Goal: Task Accomplishment & Management: Manage account settings

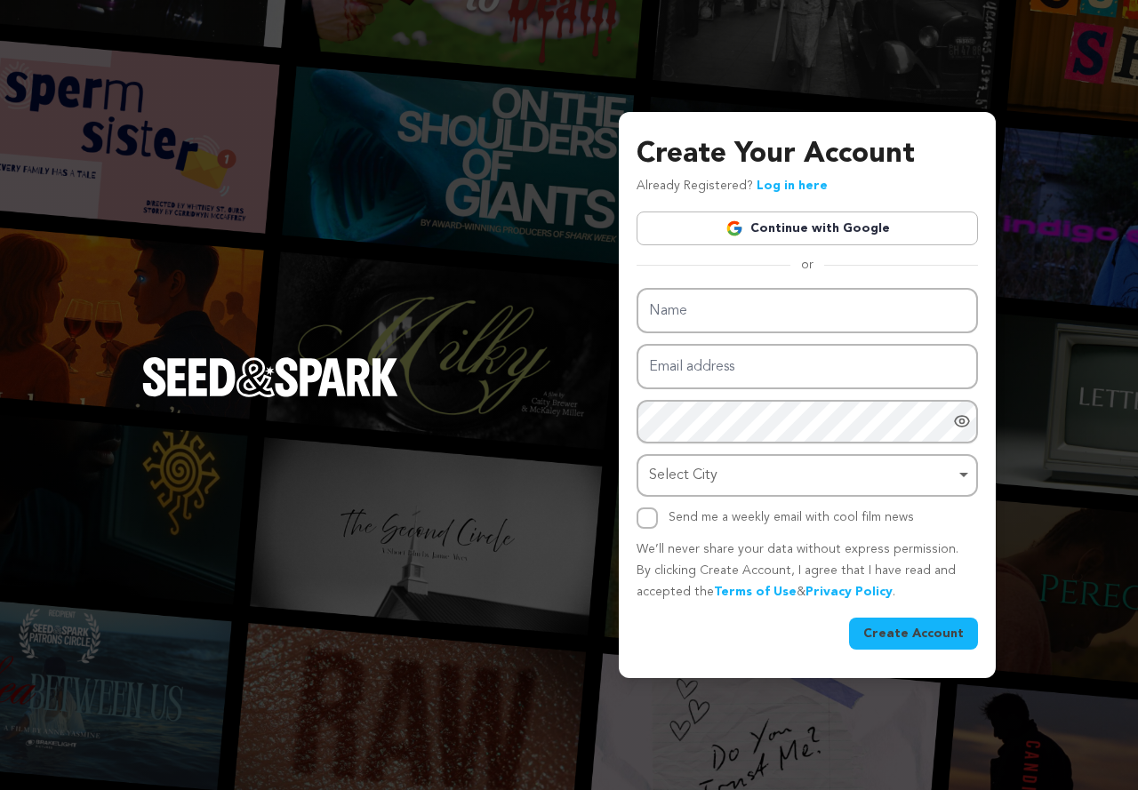
click at [780, 217] on link "Continue with Google" at bounding box center [807, 229] width 341 height 34
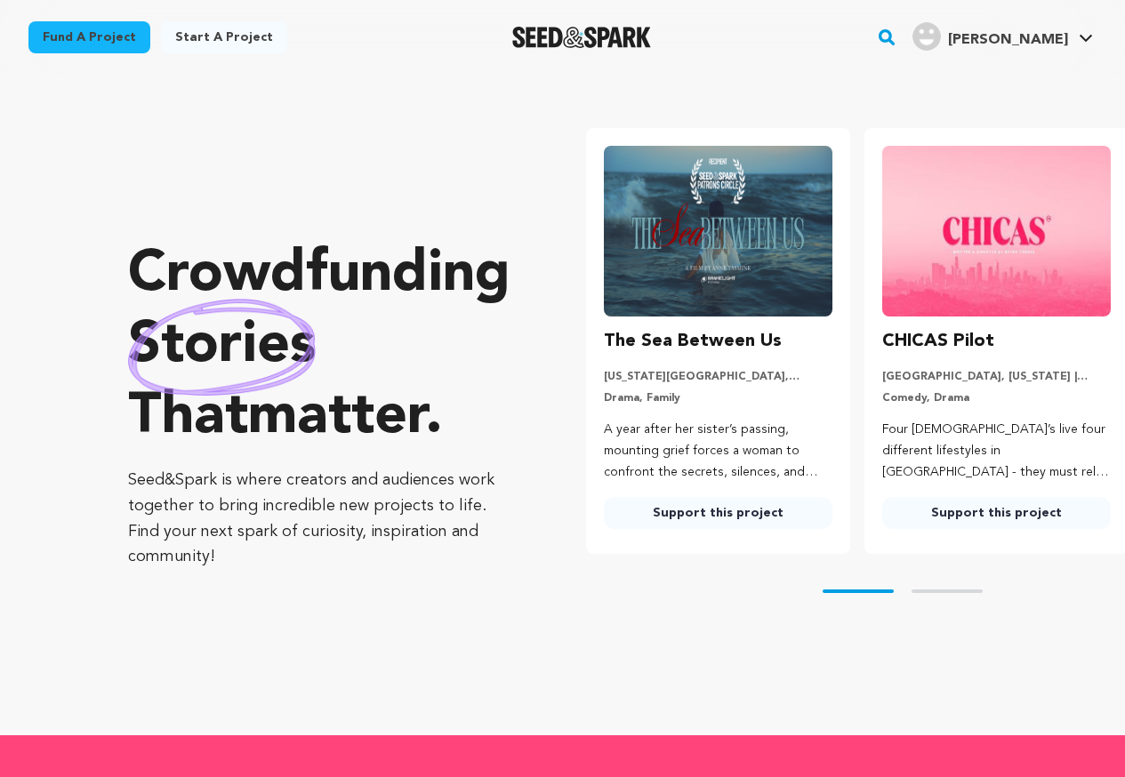
click at [0, 0] on div "My Projects Messages Notifications View Profile Manage Account Logout" at bounding box center [0, 0] width 0 height 0
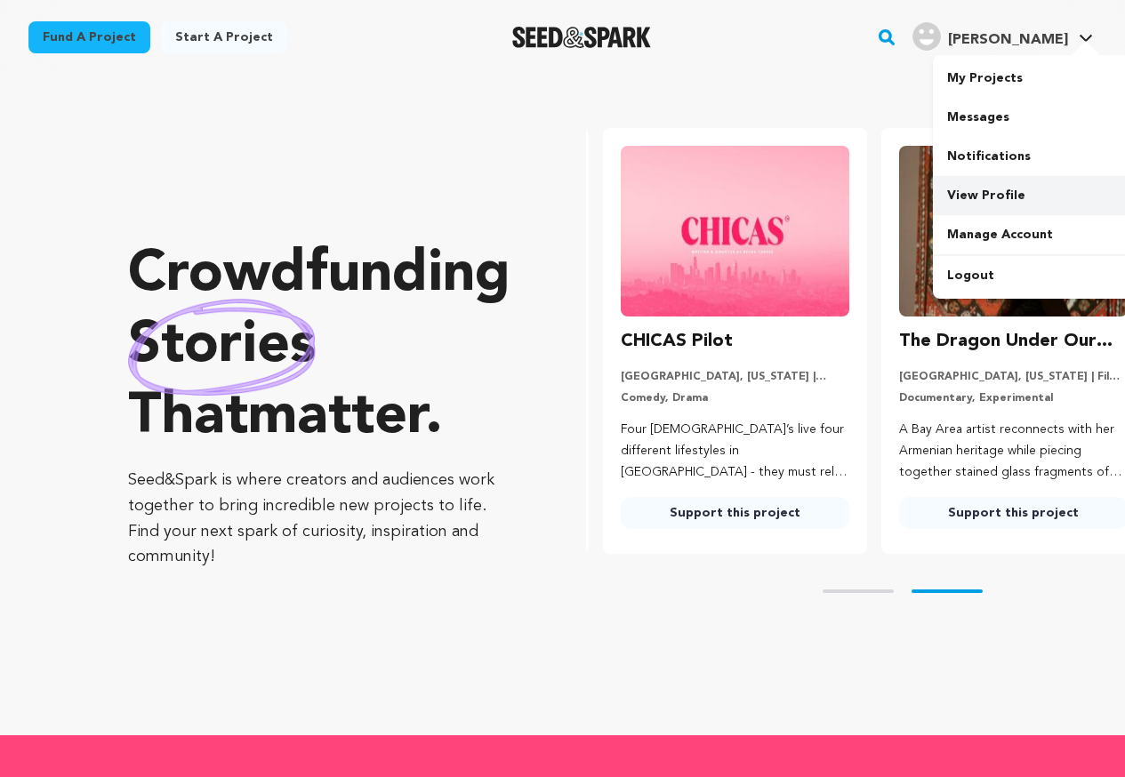
scroll to position [0, 293]
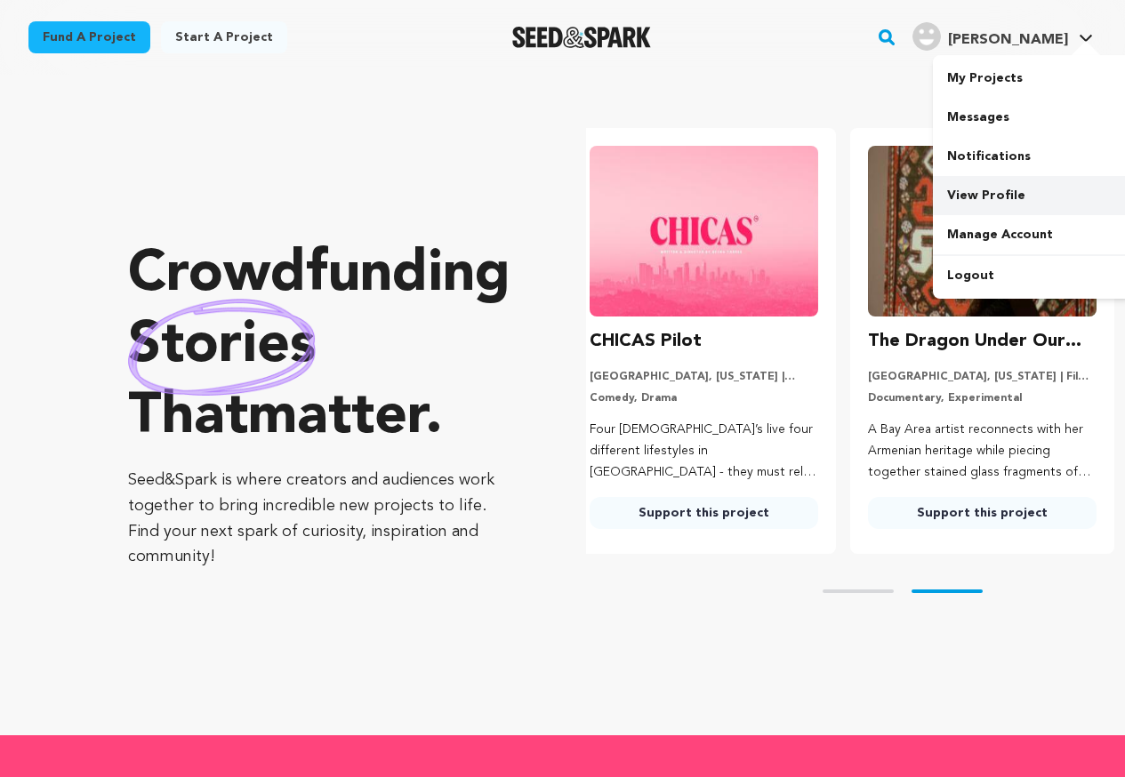
click at [997, 193] on link "View Profile" at bounding box center [1032, 195] width 199 height 39
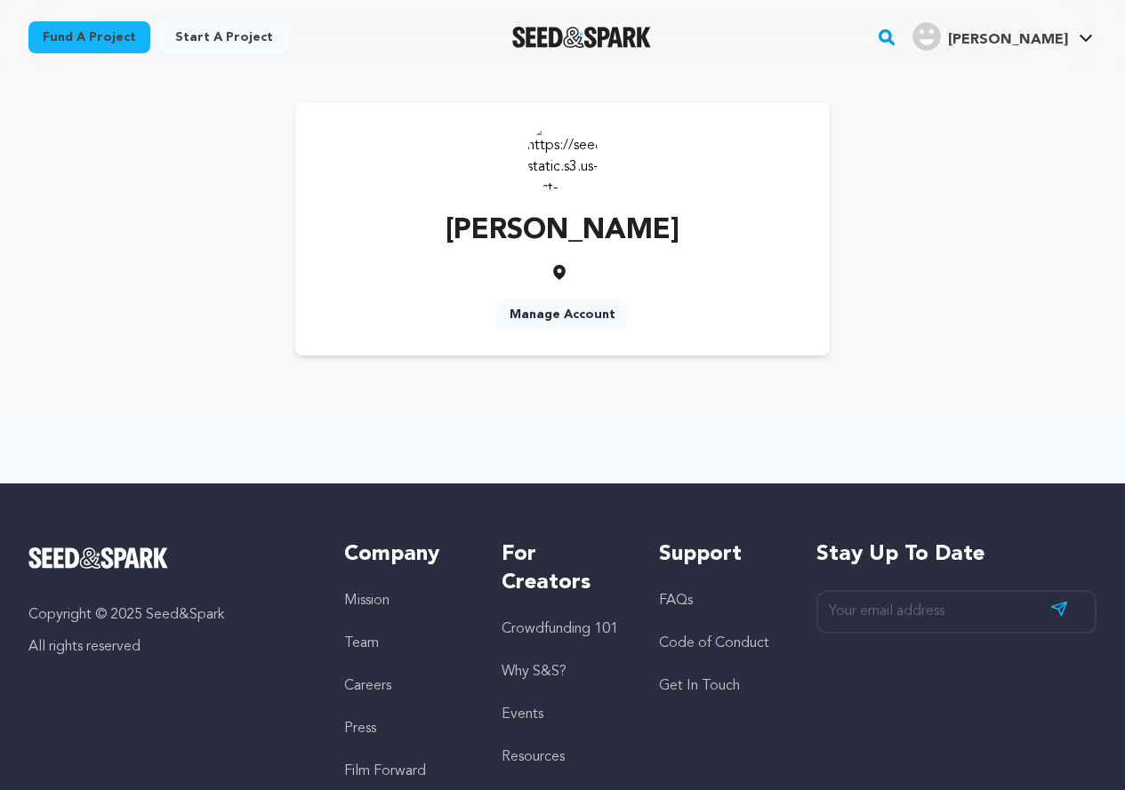
click at [591, 309] on link "Manage Account" at bounding box center [562, 315] width 134 height 32
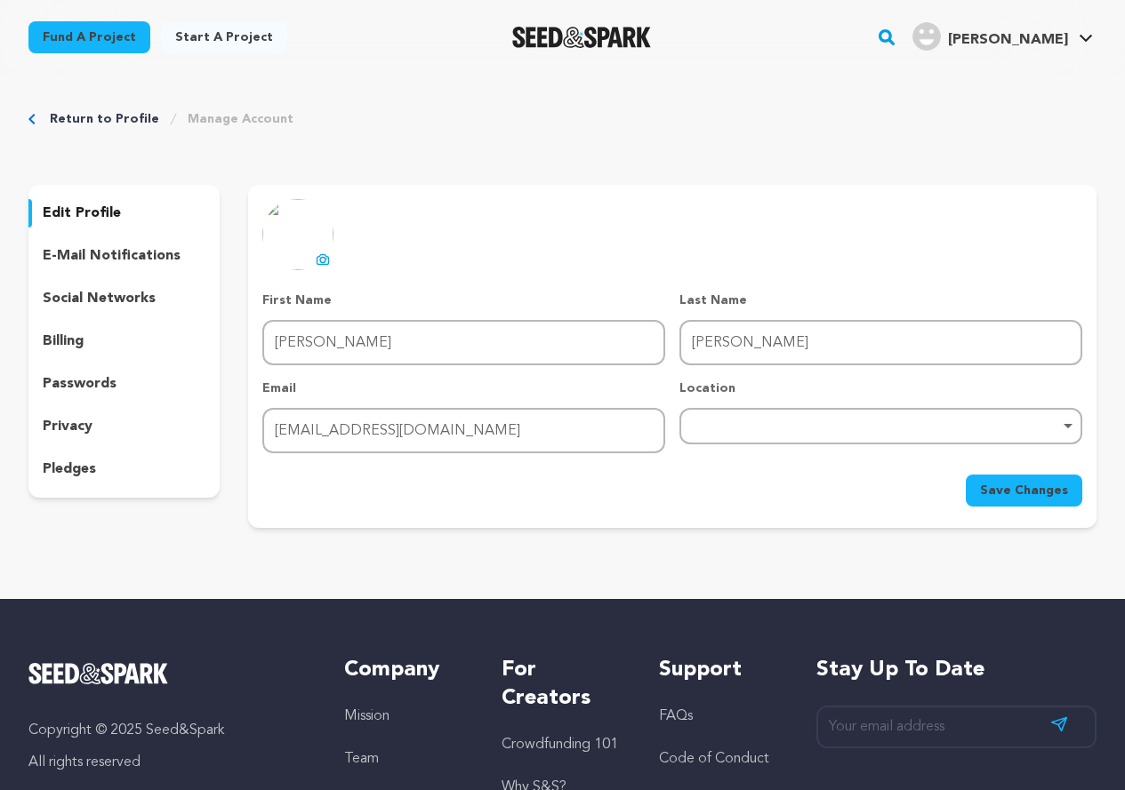
click at [304, 261] on img at bounding box center [297, 234] width 71 height 71
click at [307, 253] on img at bounding box center [297, 234] width 71 height 71
click at [325, 266] on icon at bounding box center [323, 260] width 14 height 14
click at [759, 410] on div "Remove item" at bounding box center [880, 426] width 403 height 36
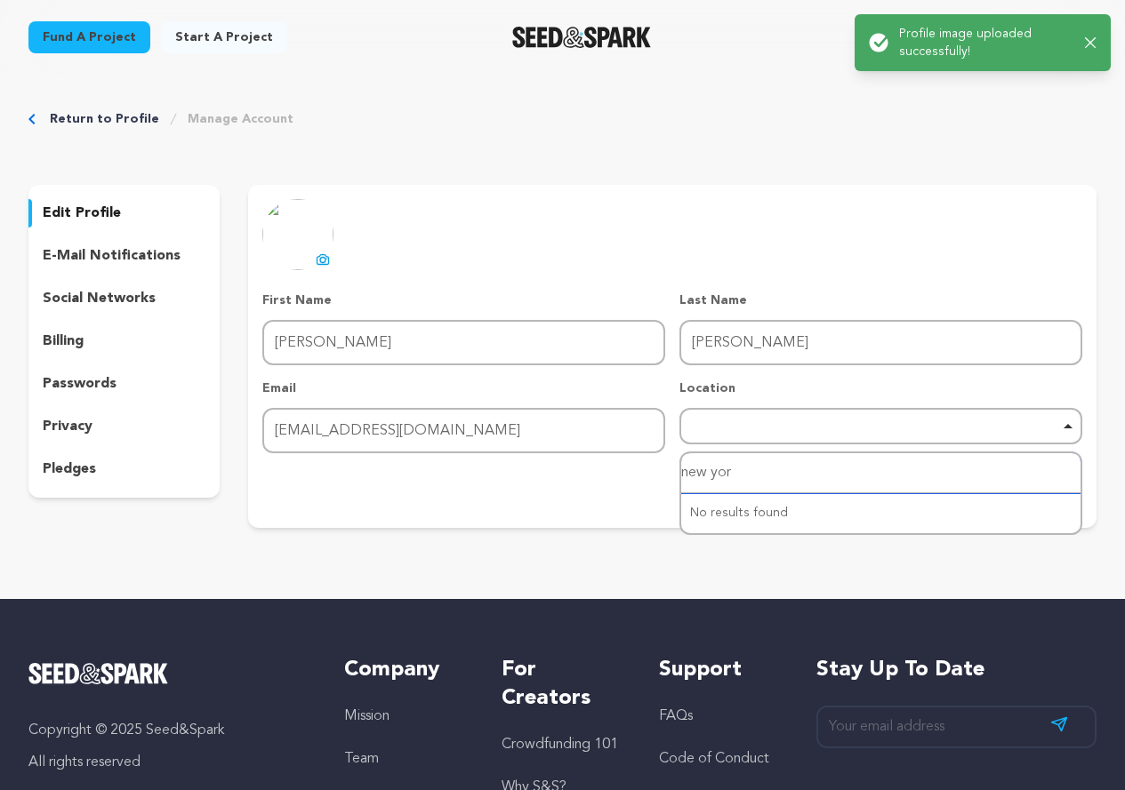
type input "new york"
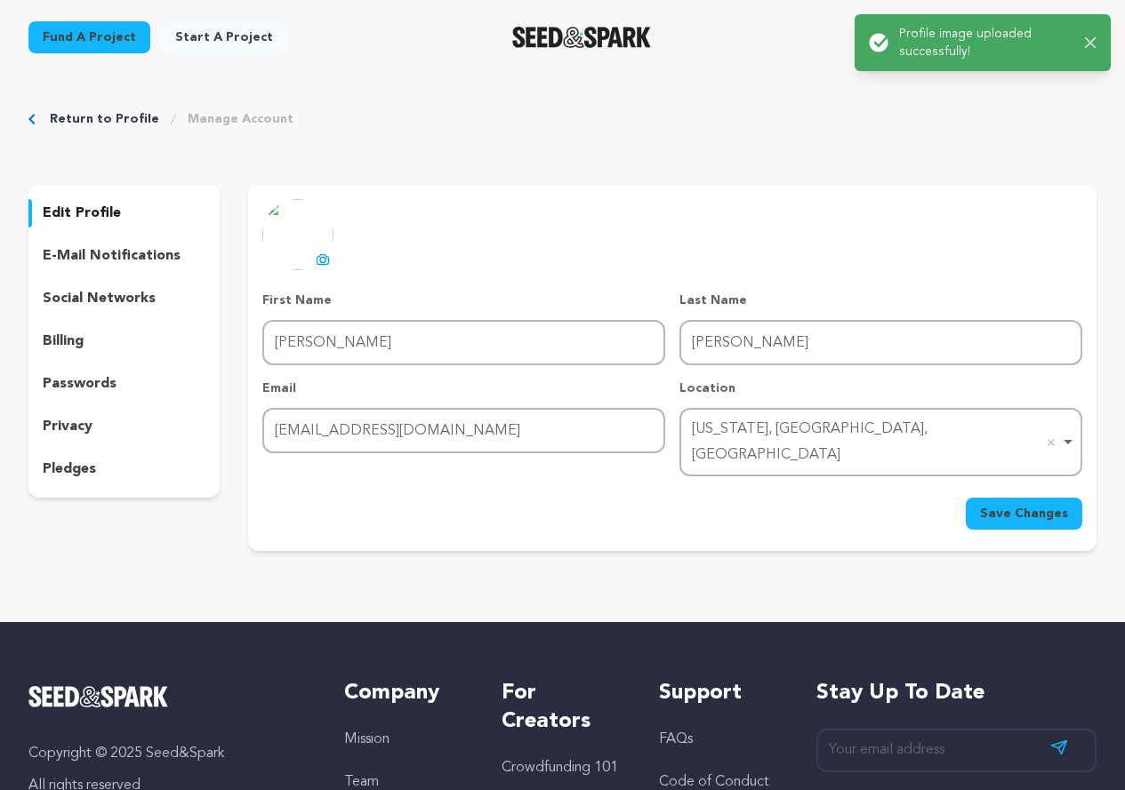
click at [1046, 505] on span "Save Changes" at bounding box center [1024, 514] width 88 height 18
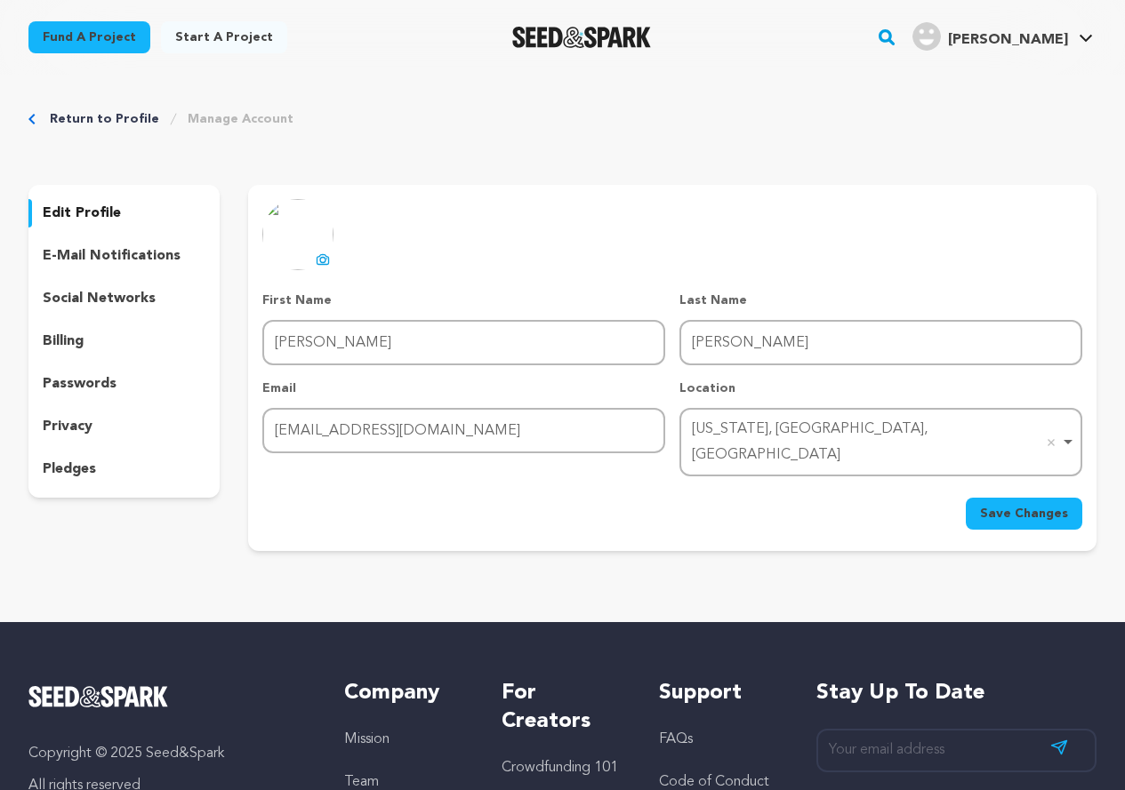
click at [131, 293] on p "social networks" at bounding box center [99, 298] width 113 height 21
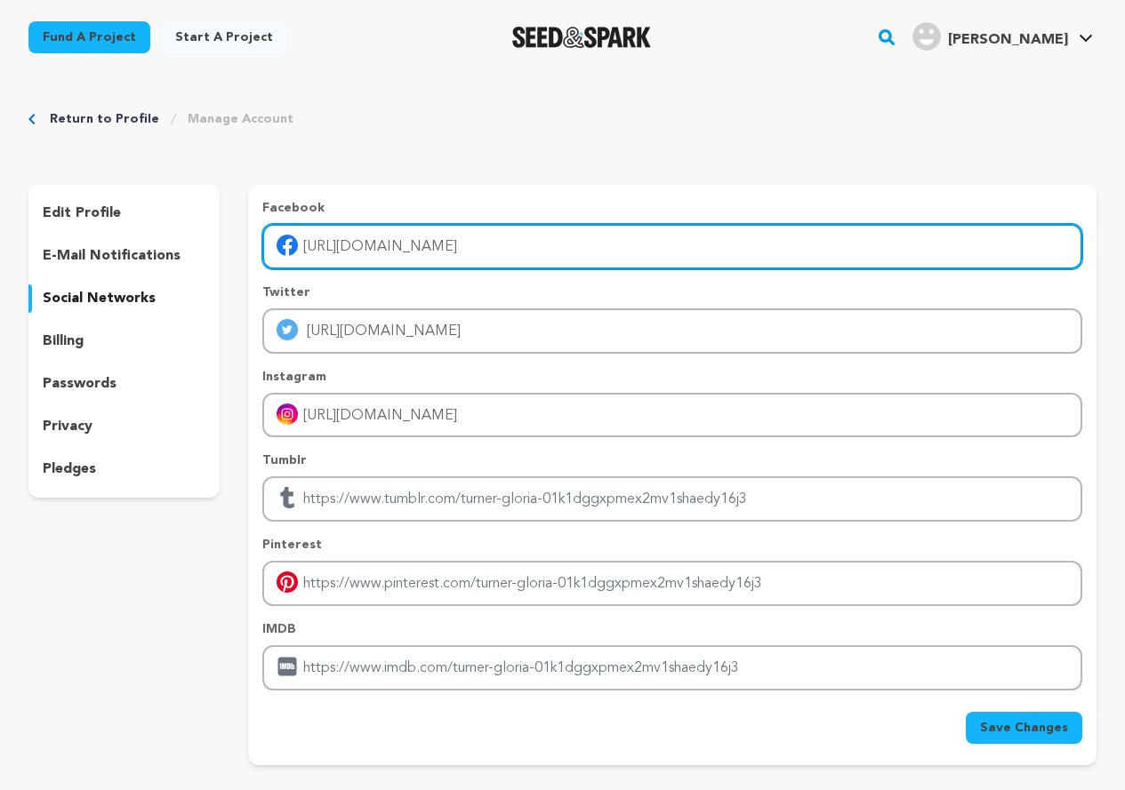
click at [426, 259] on input "https://www.facebook.com/GPU4HOST/" at bounding box center [672, 246] width 820 height 45
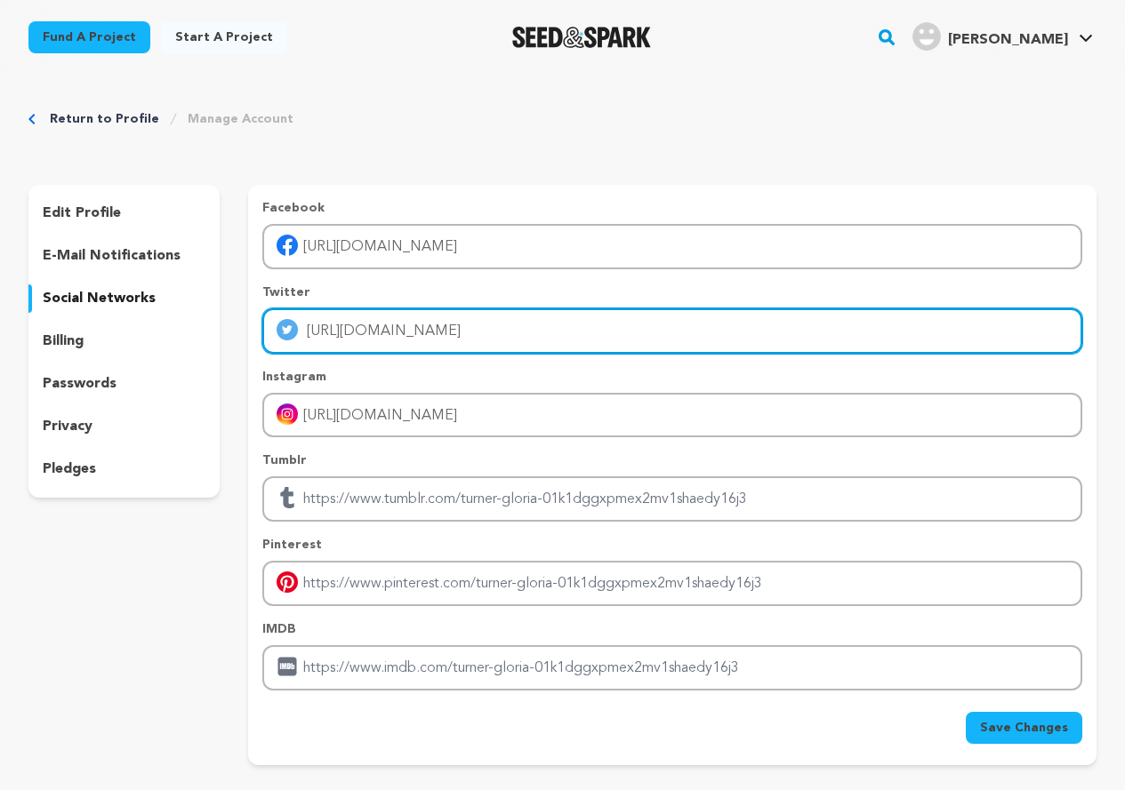
click at [479, 323] on input "https://x.com/Gpu4Host" at bounding box center [672, 331] width 820 height 45
click at [480, 332] on input "https://x.com/Gpu4Host" at bounding box center [672, 331] width 820 height 45
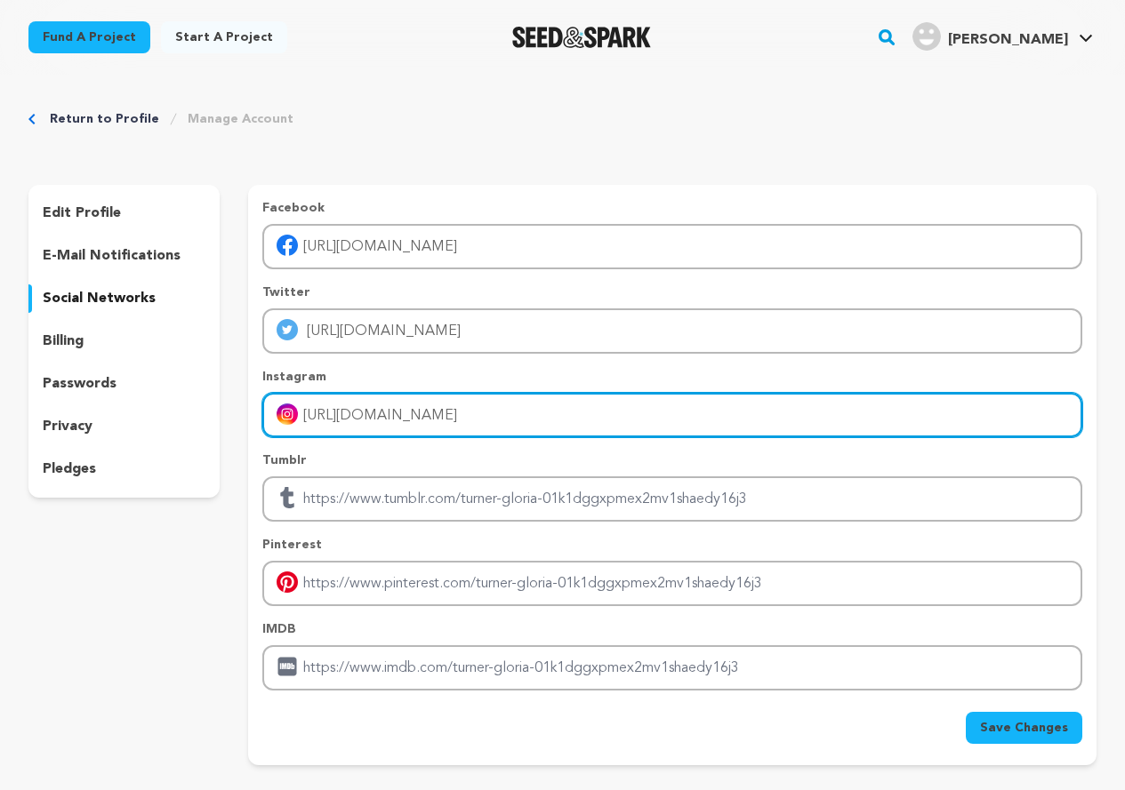
click at [509, 432] on input "https://www.instagram.com/gpu4host/" at bounding box center [672, 415] width 820 height 45
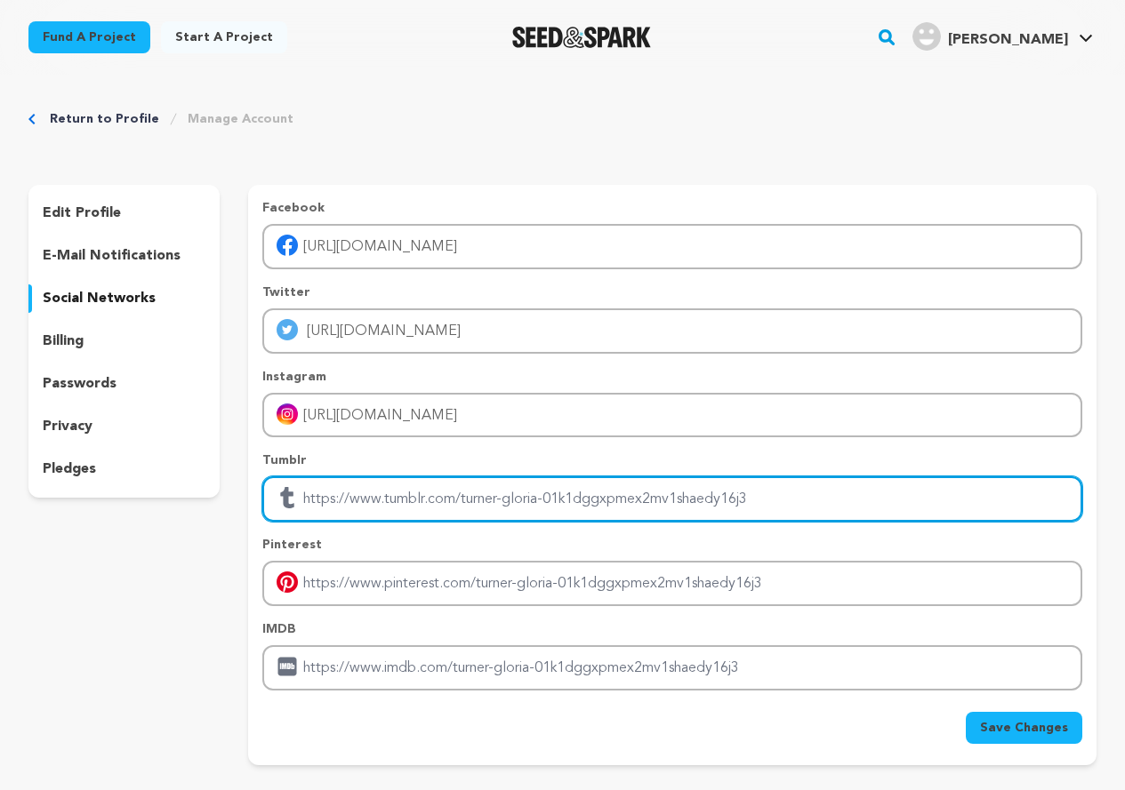
click at [547, 499] on input "Enter tubmlr profile link" at bounding box center [672, 499] width 820 height 45
click at [744, 505] on input "Enter tubmlr profile link" at bounding box center [672, 499] width 820 height 45
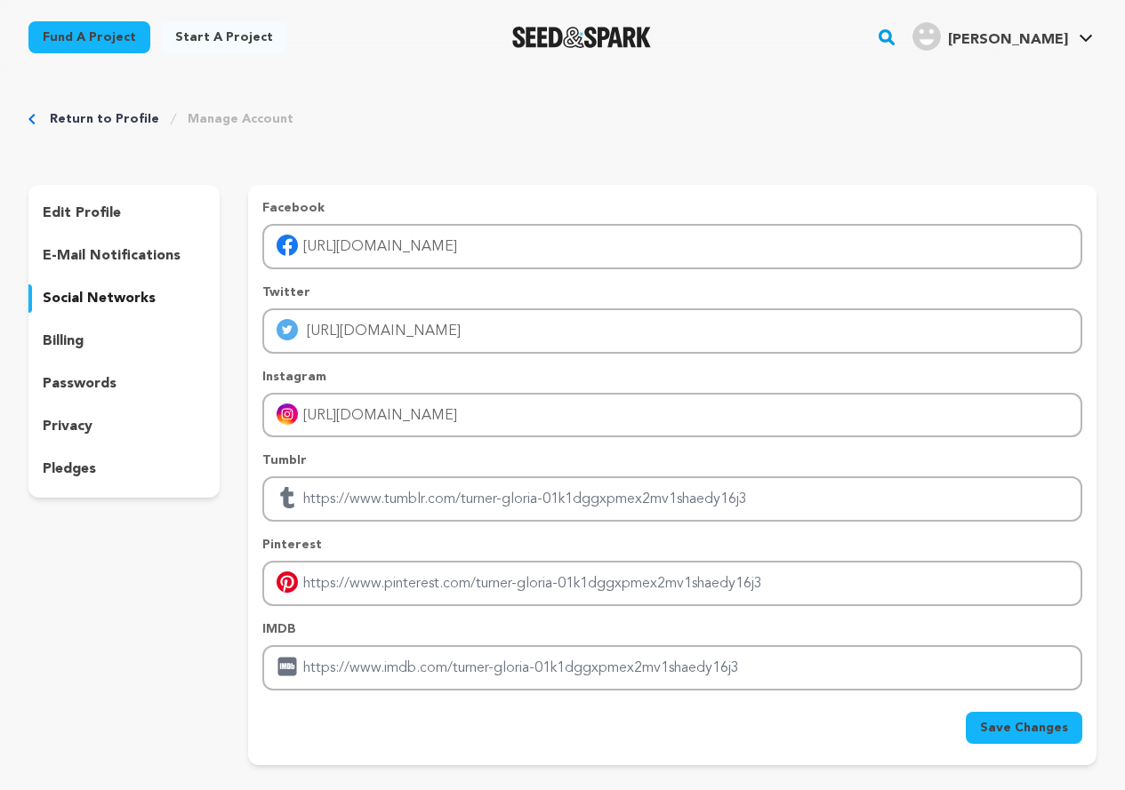
click at [1058, 731] on span "Save Changes" at bounding box center [1024, 728] width 88 height 18
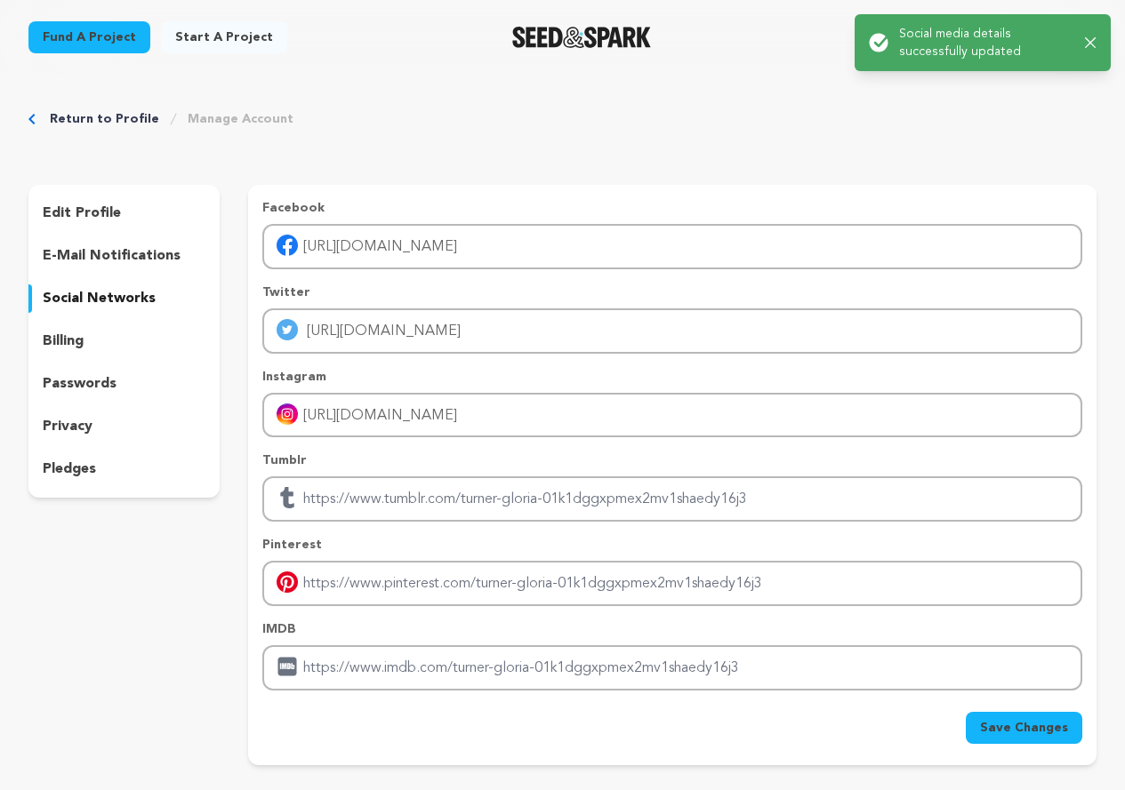
click at [680, 171] on div "Return to Profile Manage Account edit profile e-mail notifications social netwo…" at bounding box center [562, 442] width 1125 height 734
click at [1092, 47] on icon "button" at bounding box center [1091, 43] width 12 height 12
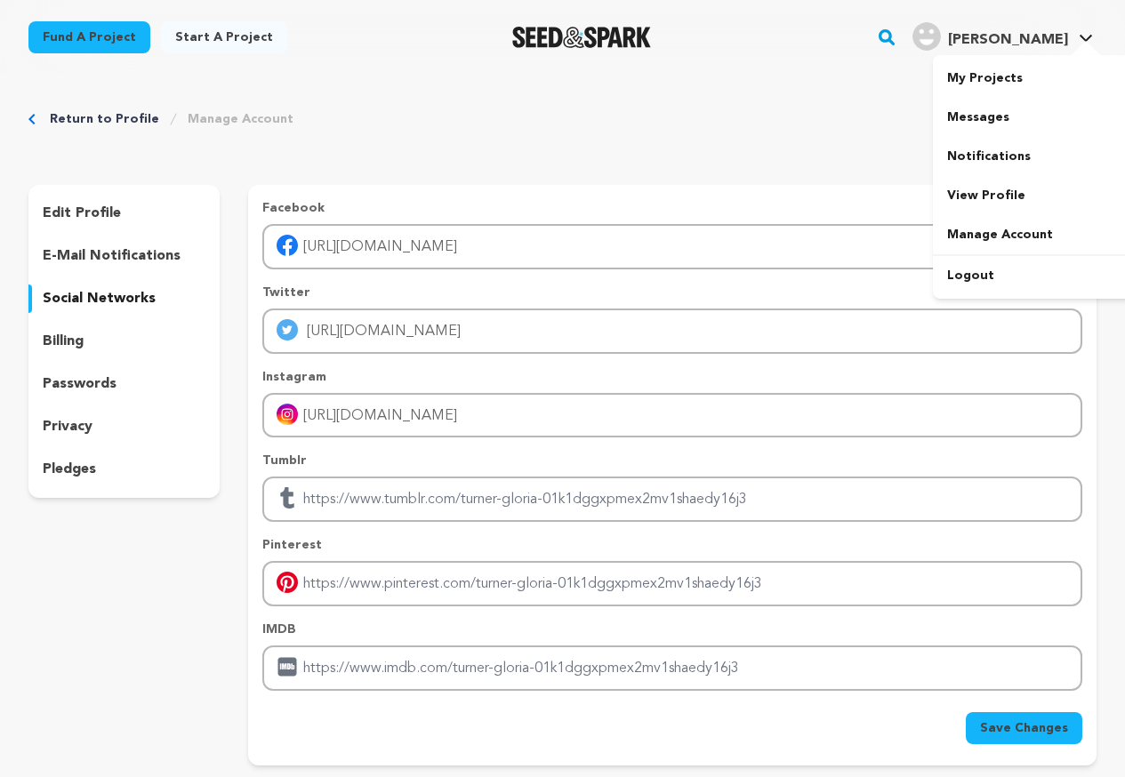
click at [1086, 44] on div at bounding box center [1086, 50] width 36 height 18
click at [1061, 55] on div "My Projects Messages Notifications View Profile Manage Account Logout" at bounding box center [1032, 177] width 199 height 244
click at [1000, 188] on link "View Profile" at bounding box center [1032, 195] width 199 height 39
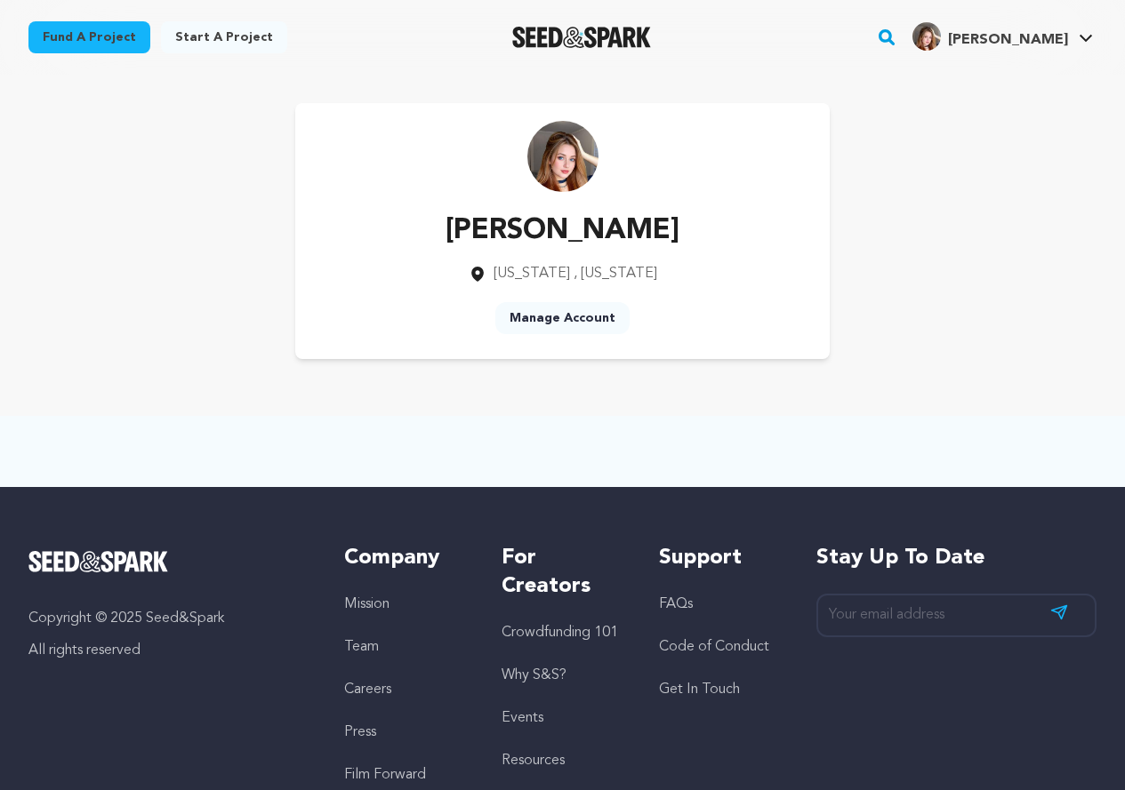
click at [631, 293] on div "[PERSON_NAME] [US_STATE] , [US_STATE] Manage Account" at bounding box center [562, 231] width 534 height 256
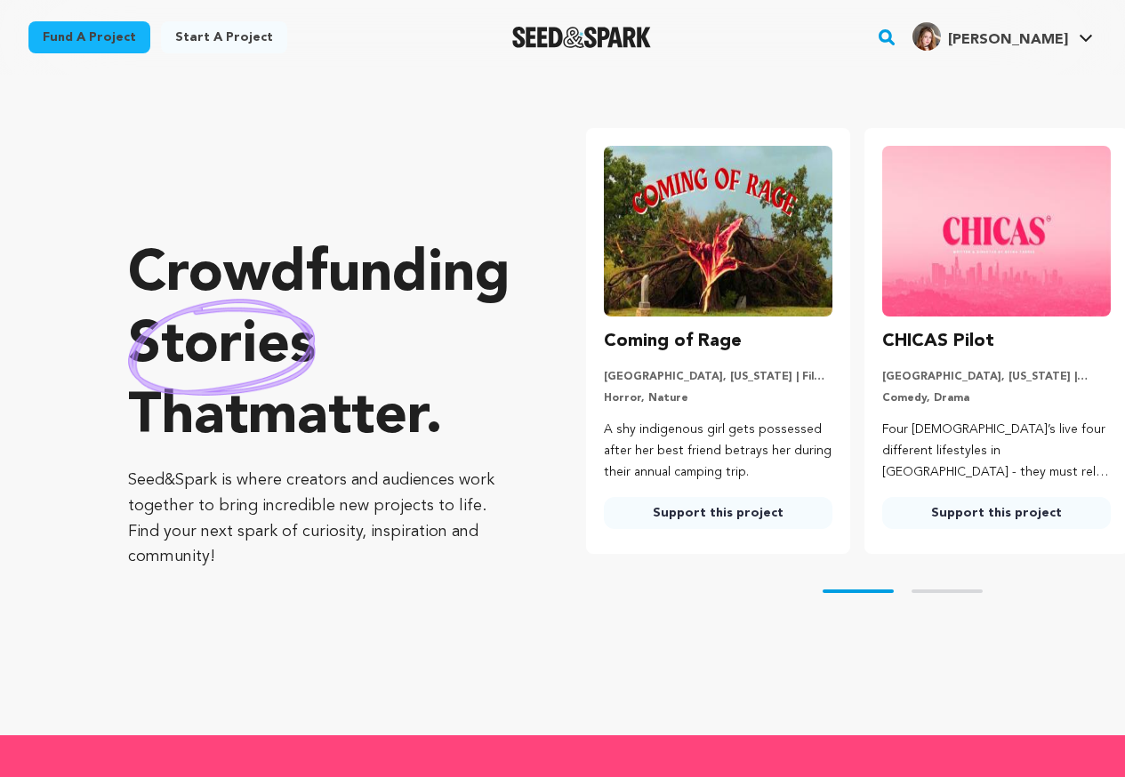
click at [1082, 58] on div "Gloria T. Gloria T." at bounding box center [1003, 37] width 188 height 46
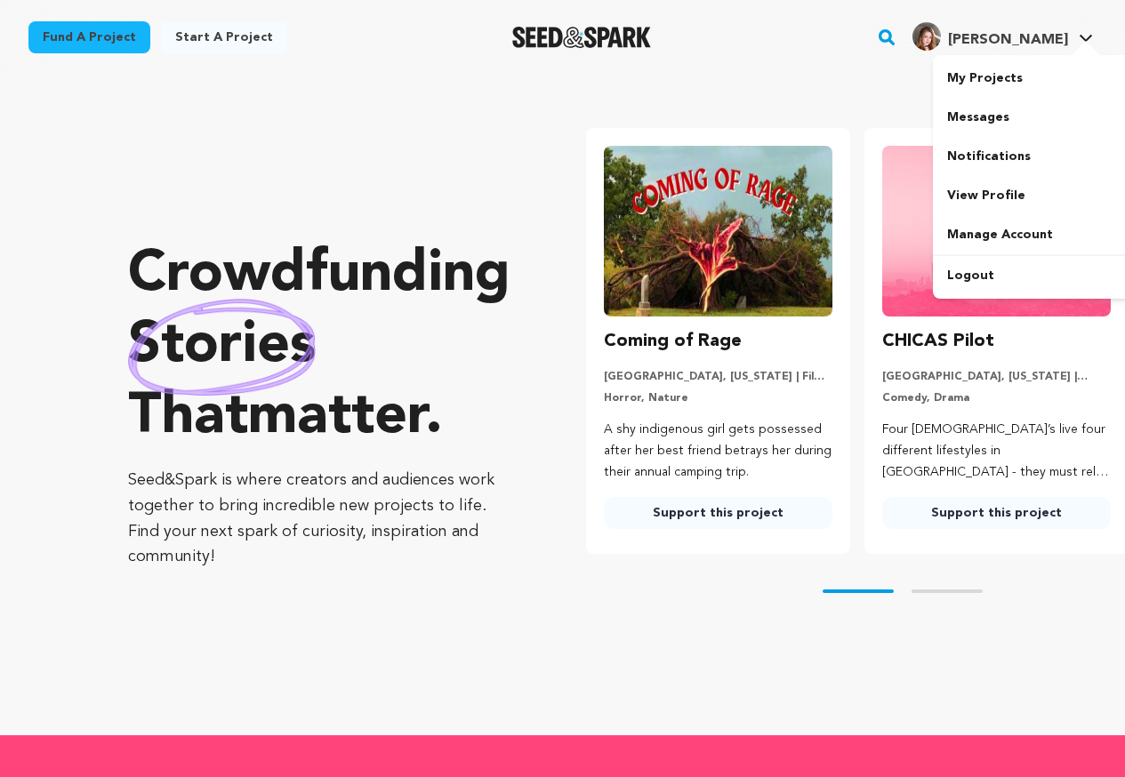
click at [1082, 44] on div at bounding box center [1086, 50] width 36 height 18
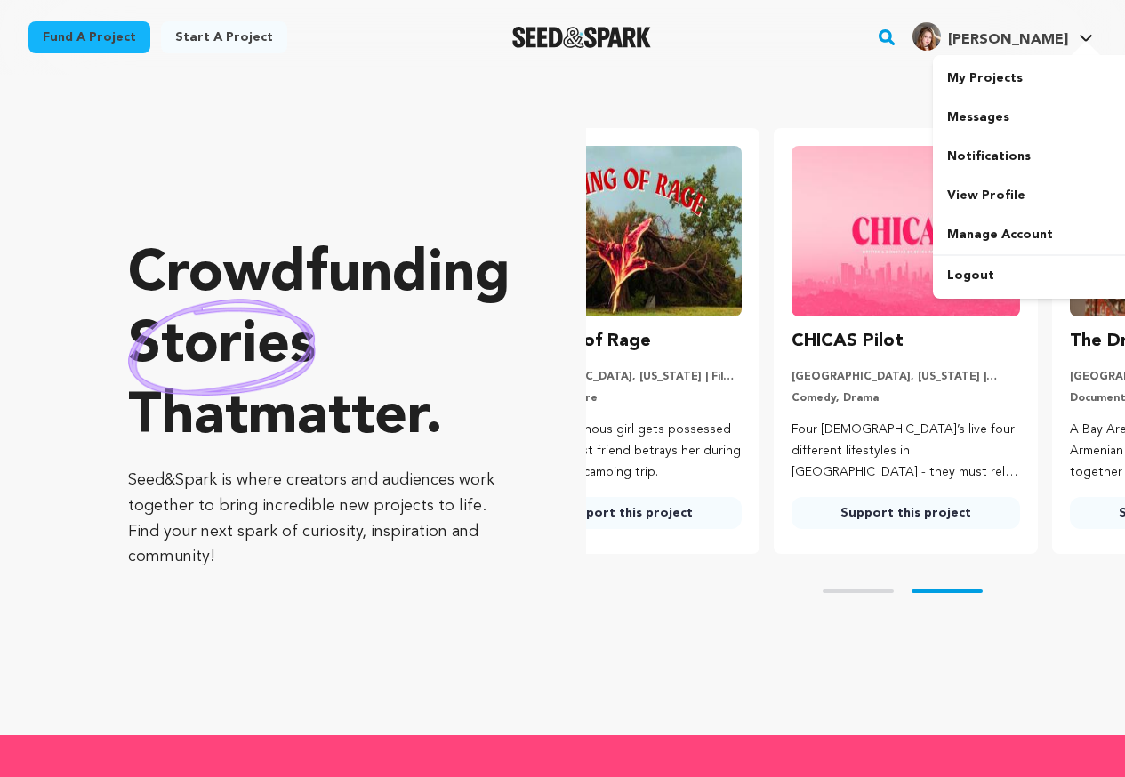
scroll to position [0, 293]
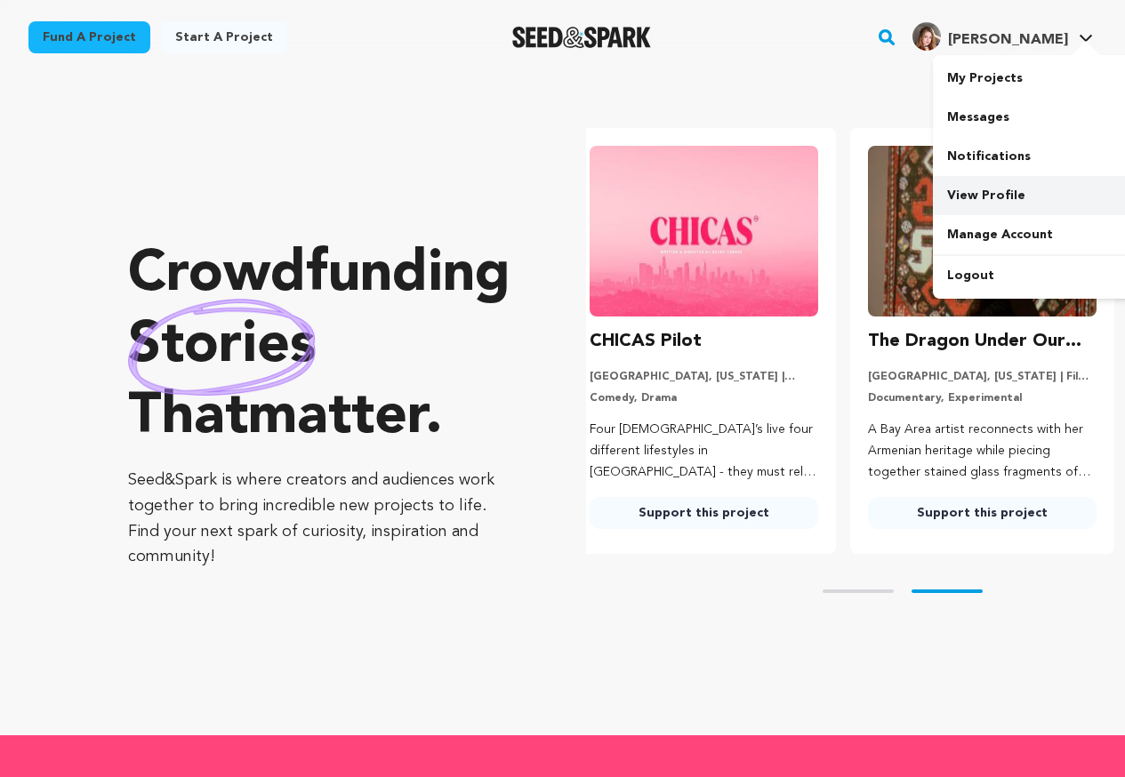
click at [1013, 188] on link "View Profile" at bounding box center [1032, 195] width 199 height 39
